Goal: Understand process/instructions

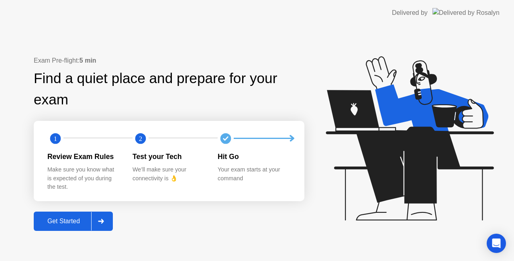
click at [72, 221] on div "Get Started" at bounding box center [63, 221] width 55 height 7
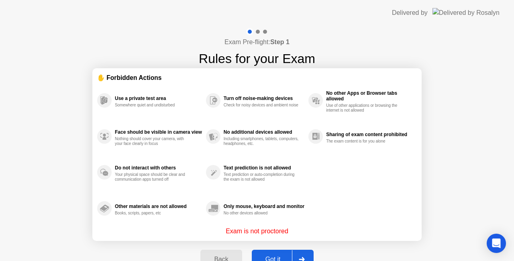
click at [272, 250] on button "Got it" at bounding box center [283, 259] width 62 height 19
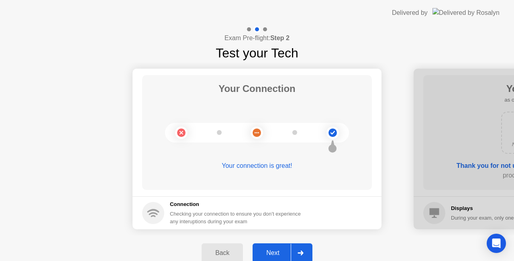
click at [273, 252] on div "Next" at bounding box center [273, 253] width 36 height 7
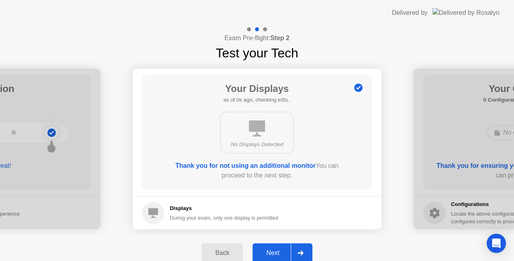
click at [273, 252] on div "Next" at bounding box center [273, 253] width 36 height 7
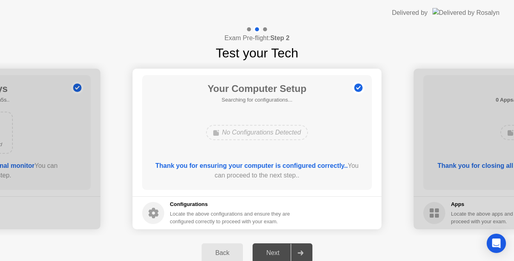
click at [273, 252] on div "Next" at bounding box center [273, 253] width 36 height 7
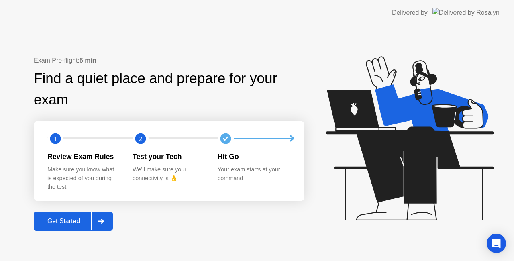
click at [81, 230] on button "Get Started" at bounding box center [73, 221] width 79 height 19
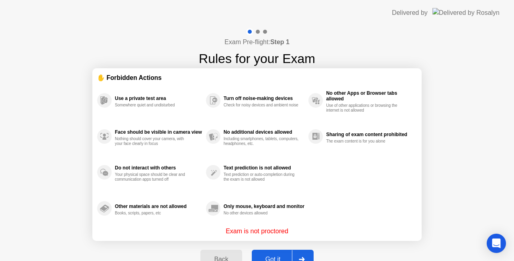
click at [275, 256] on div "Got it" at bounding box center [273, 259] width 38 height 7
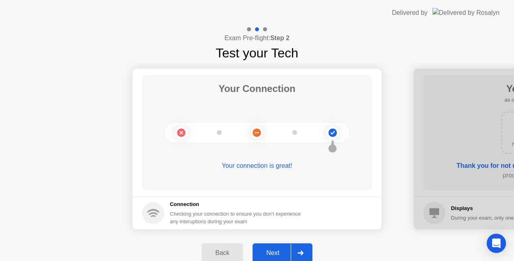
click at [275, 255] on div "Next" at bounding box center [273, 253] width 36 height 7
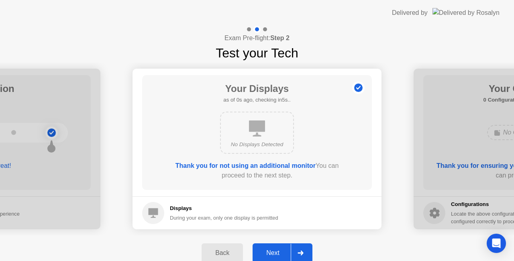
click at [275, 253] on div "Next" at bounding box center [273, 253] width 36 height 7
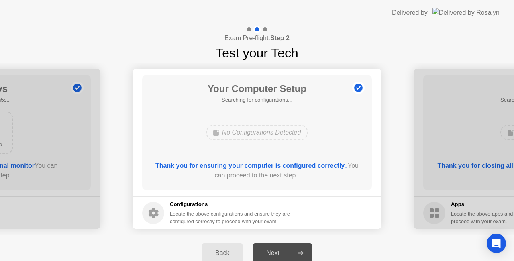
click at [275, 253] on div "Next" at bounding box center [273, 253] width 36 height 7
